Goal: Task Accomplishment & Management: Use online tool/utility

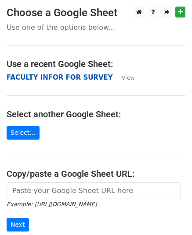
click at [44, 78] on strong "FACULTY INFOR FOR SURVEY" at bounding box center [60, 78] width 106 height 8
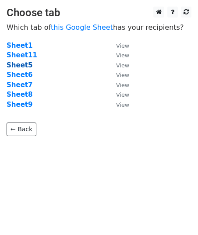
click at [25, 67] on strong "Sheet5" at bounding box center [20, 65] width 26 height 8
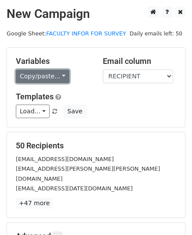
click at [57, 76] on link "Copy/paste..." at bounding box center [42, 77] width 53 height 14
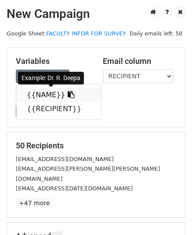
click at [53, 94] on link "{{NAME}}" at bounding box center [58, 95] width 85 height 14
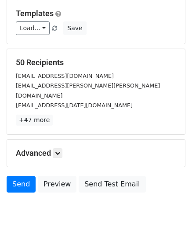
scroll to position [86, 0]
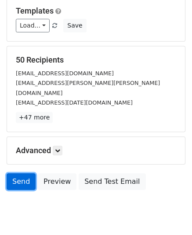
click at [18, 174] on link "Send" at bounding box center [21, 182] width 29 height 17
